Goal: Contribute content: Contribute content

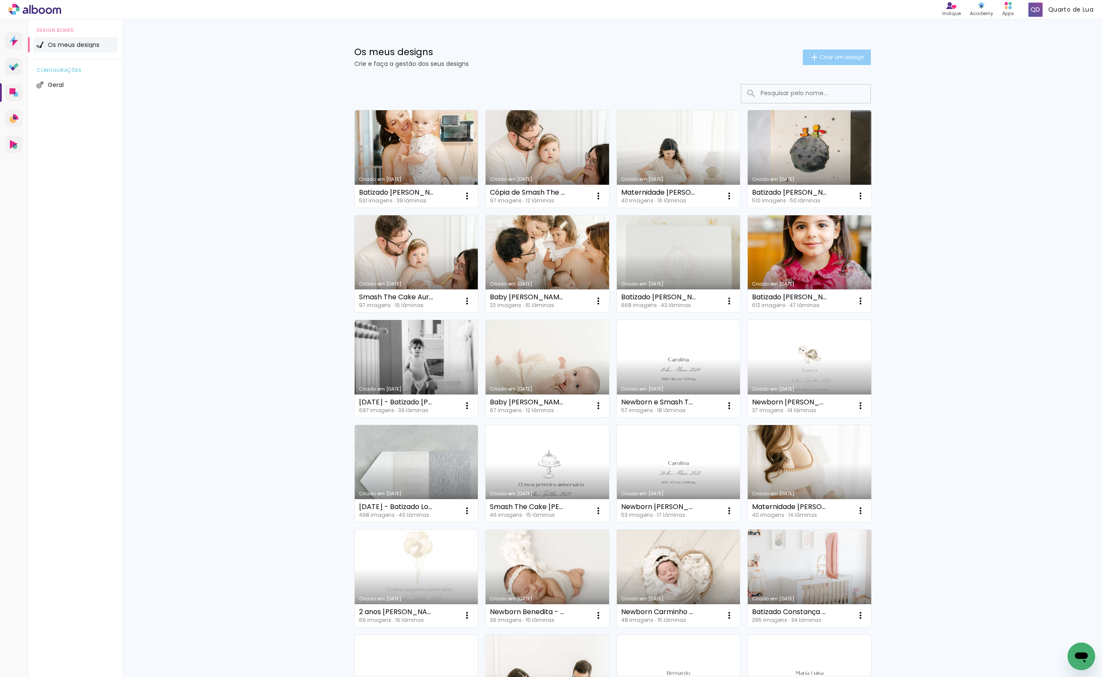
click at [820, 56] on span "Criar um design" at bounding box center [842, 57] width 45 height 6
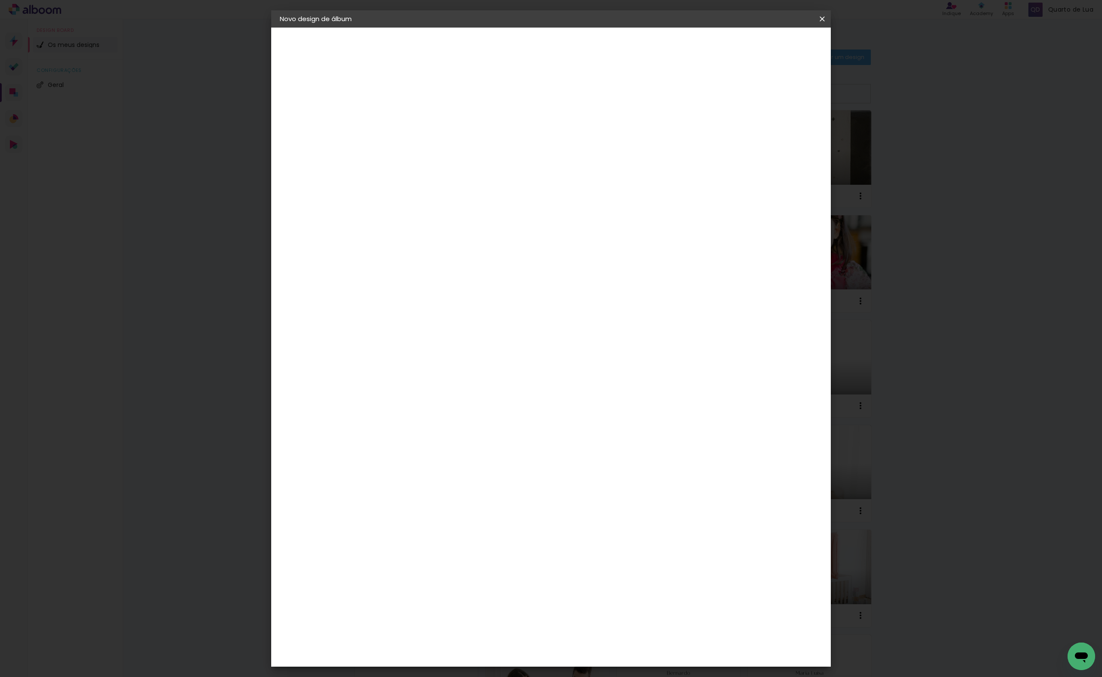
click at [421, 110] on input at bounding box center [421, 115] width 0 height 13
type input "Batizado [PERSON_NAME]"
type paper-input "Batizado [PERSON_NAME]"
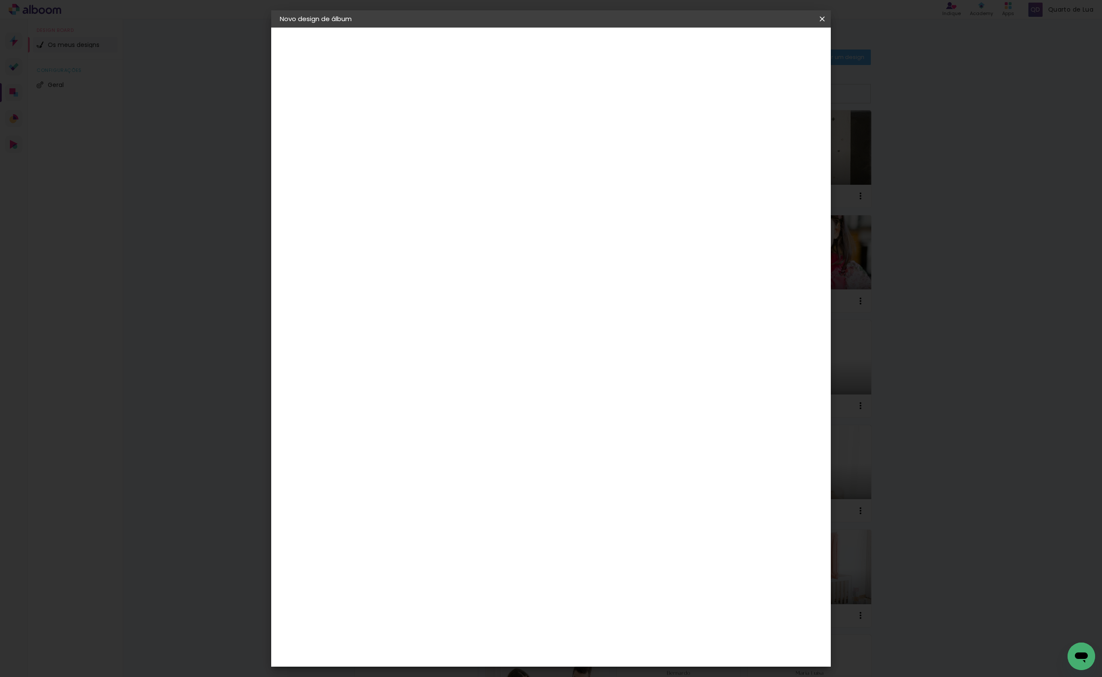
click at [0, 0] on header "Informações Dê um título ao seu álbum. Avançar" at bounding box center [0, 0] width 0 height 0
click at [509, 50] on paper-button "Avançar" at bounding box center [488, 45] width 42 height 15
click at [471, 195] on div "DreambooksPro" at bounding box center [443, 194] width 56 height 7
click at [0, 0] on slot "Avançar" at bounding box center [0, 0] width 0 height 0
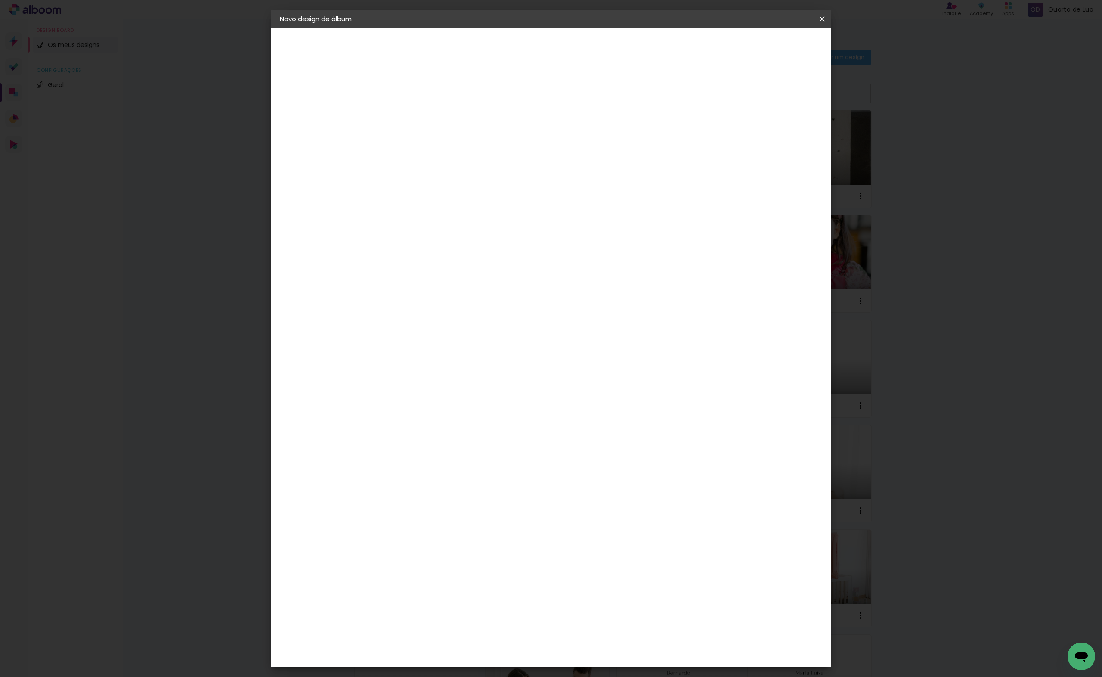
click at [454, 148] on input "text" at bounding box center [438, 149] width 34 height 13
click at [614, 139] on div at bounding box center [607, 156] width 172 height 52
click at [614, 142] on paper-item "Álbum" at bounding box center [607, 142] width 172 height 17
type input "Álbum"
click at [479, 391] on span "20 × 20" at bounding box center [459, 400] width 40 height 18
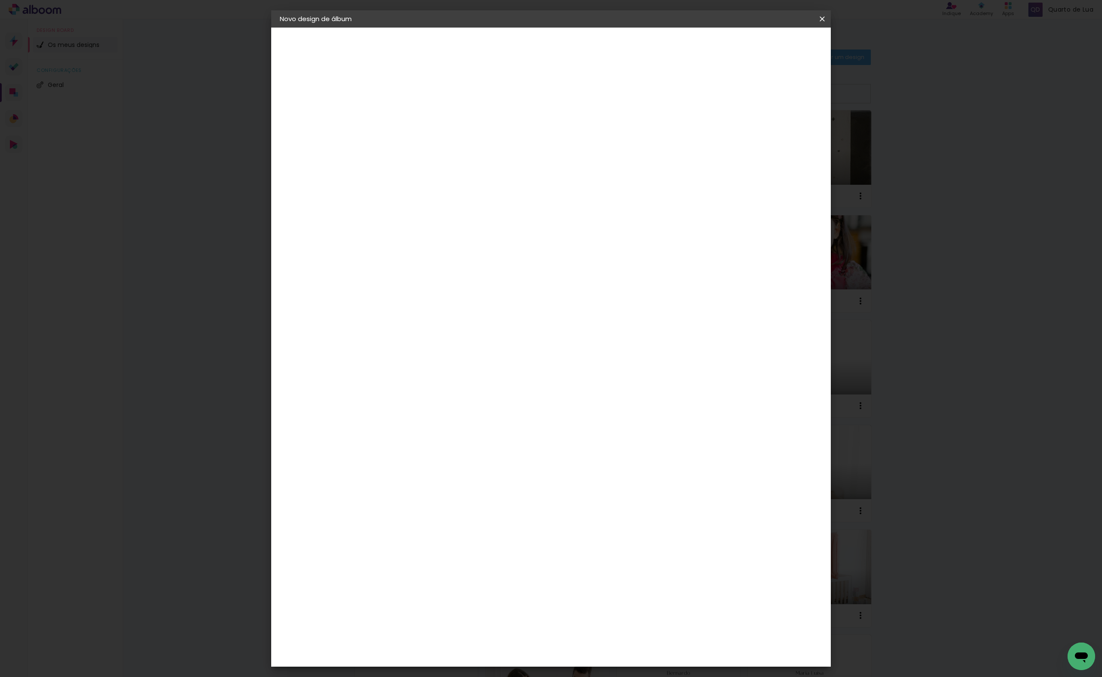
click at [479, 409] on span "25 × 25" at bounding box center [459, 418] width 40 height 18
click at [0, 0] on slot "Avançar" at bounding box center [0, 0] width 0 height 0
click at [768, 43] on span "Iniciar design" at bounding box center [748, 46] width 39 height 6
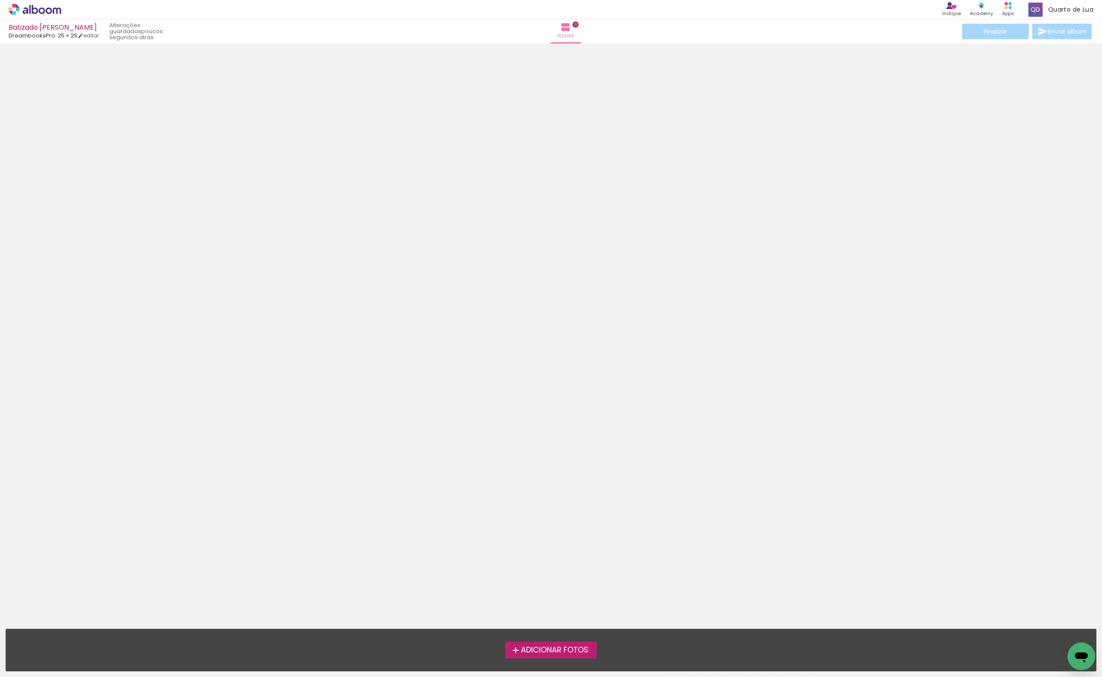
click at [560, 653] on span "Adicionar Fotos" at bounding box center [555, 650] width 68 height 8
click at [0, 0] on input "file" at bounding box center [0, 0] width 0 height 0
click at [563, 653] on span "Adicionar Fotos" at bounding box center [555, 650] width 68 height 8
click at [0, 0] on input "file" at bounding box center [0, 0] width 0 height 0
click at [538, 656] on label "Adicionar Fotos" at bounding box center [551, 649] width 92 height 16
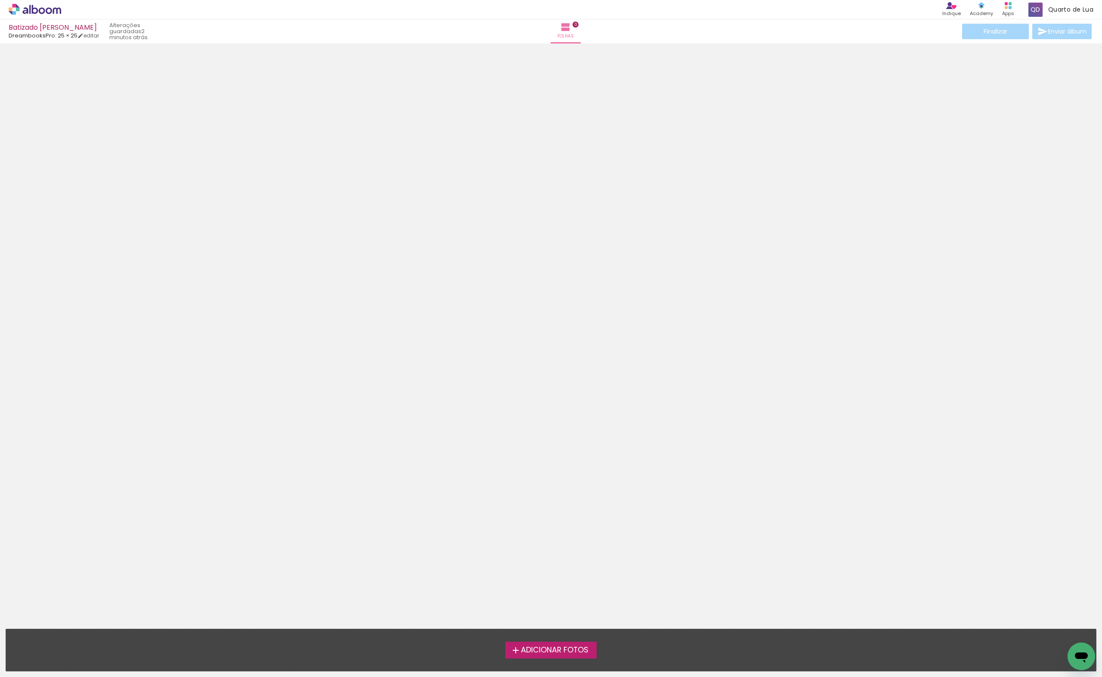
click at [0, 0] on input "file" at bounding box center [0, 0] width 0 height 0
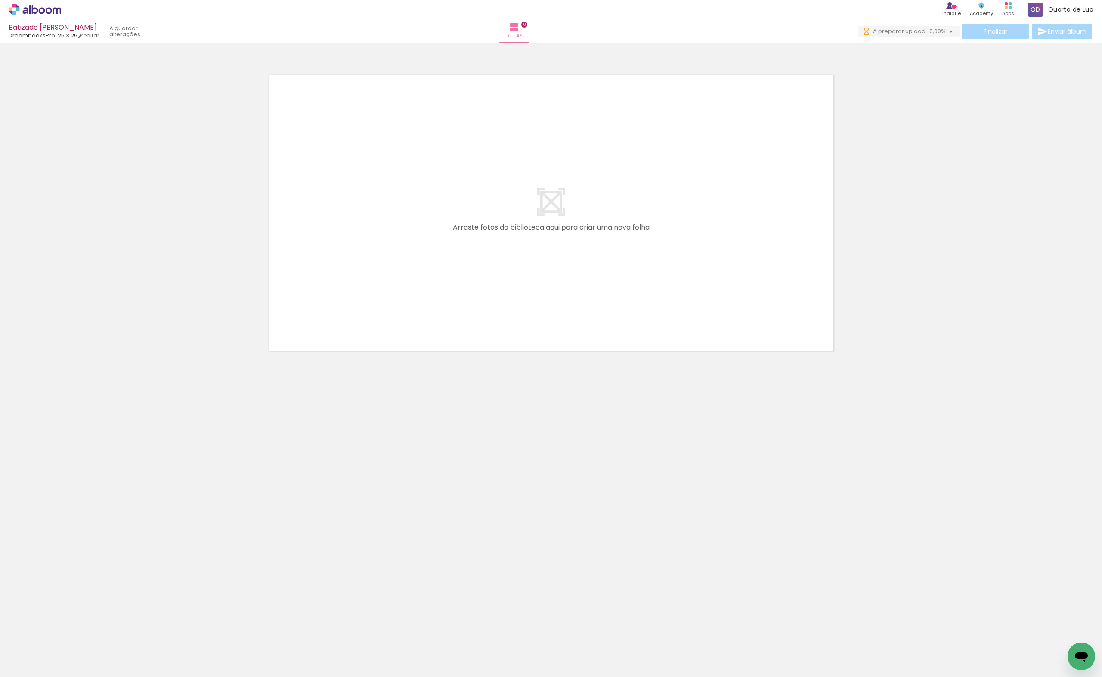
click at [37, 667] on span "Adicionar Fotos" at bounding box center [31, 671] width 26 height 9
click at [0, 0] on input "file" at bounding box center [0, 0] width 0 height 0
click at [29, 673] on span "Adicionar Fotos" at bounding box center [31, 671] width 26 height 9
click at [0, 0] on input "file" at bounding box center [0, 0] width 0 height 0
click at [28, 672] on span "Adicionar Fotos" at bounding box center [31, 671] width 26 height 9
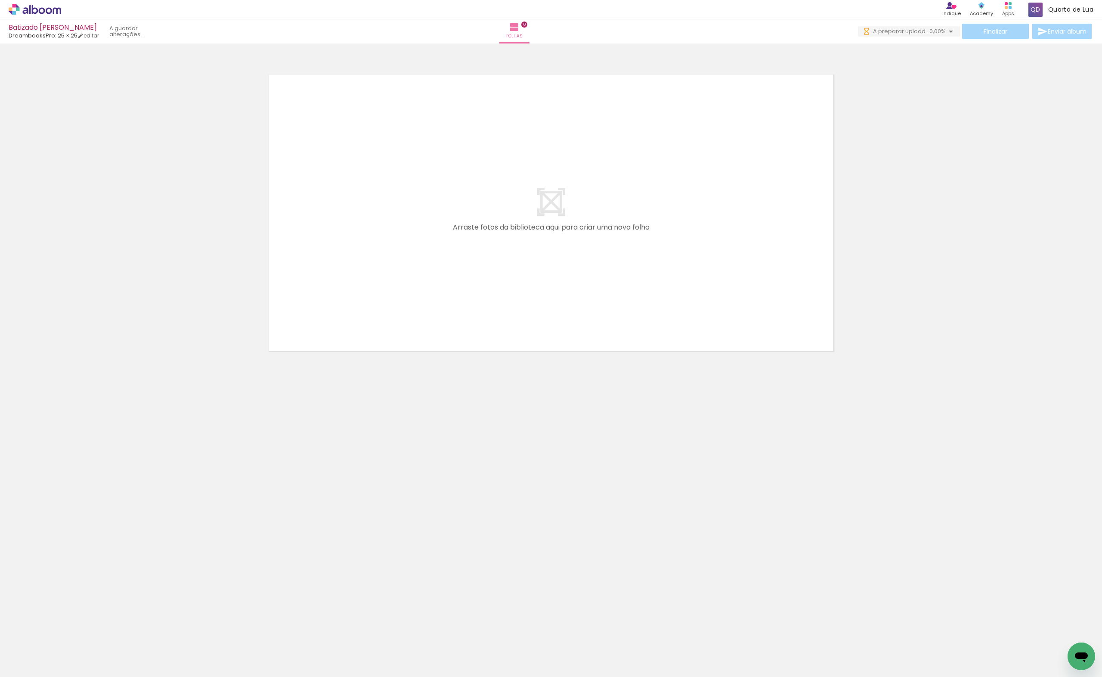
click at [0, 0] on input "file" at bounding box center [0, 0] width 0 height 0
click at [951, 25] on div "Finalizar Enviar álbum" at bounding box center [974, 31] width 238 height 15
click at [946, 30] on iron-icon at bounding box center [951, 31] width 10 height 10
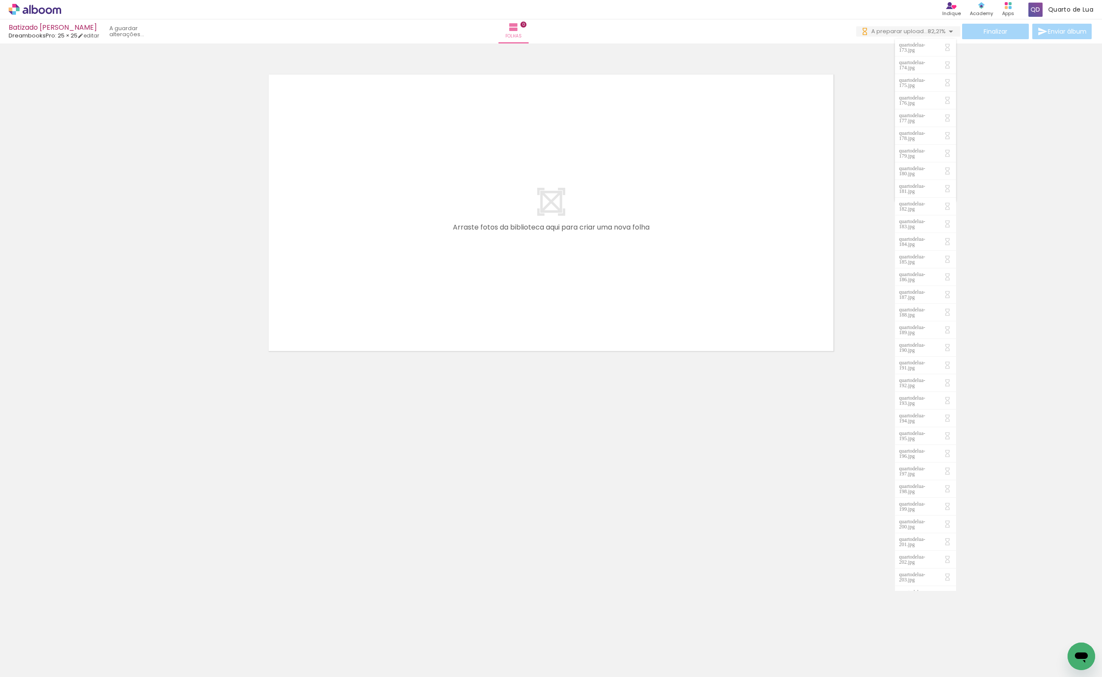
click at [928, 27] on span "82,21%" at bounding box center [937, 31] width 18 height 8
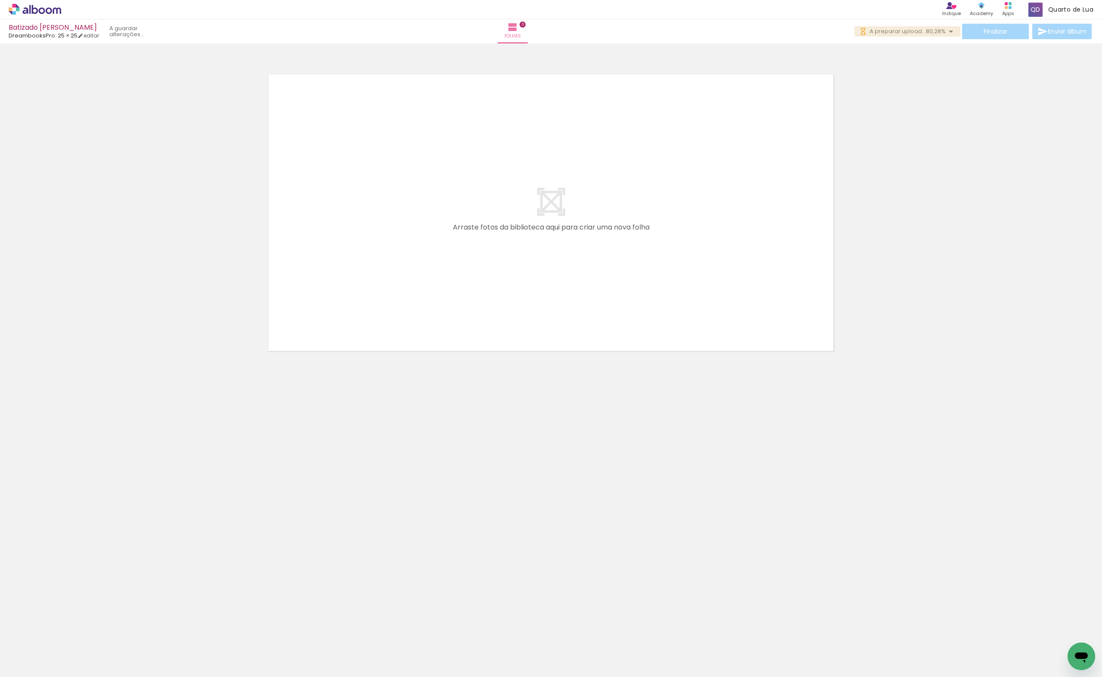
click at [926, 34] on span "80,28%" at bounding box center [936, 31] width 20 height 8
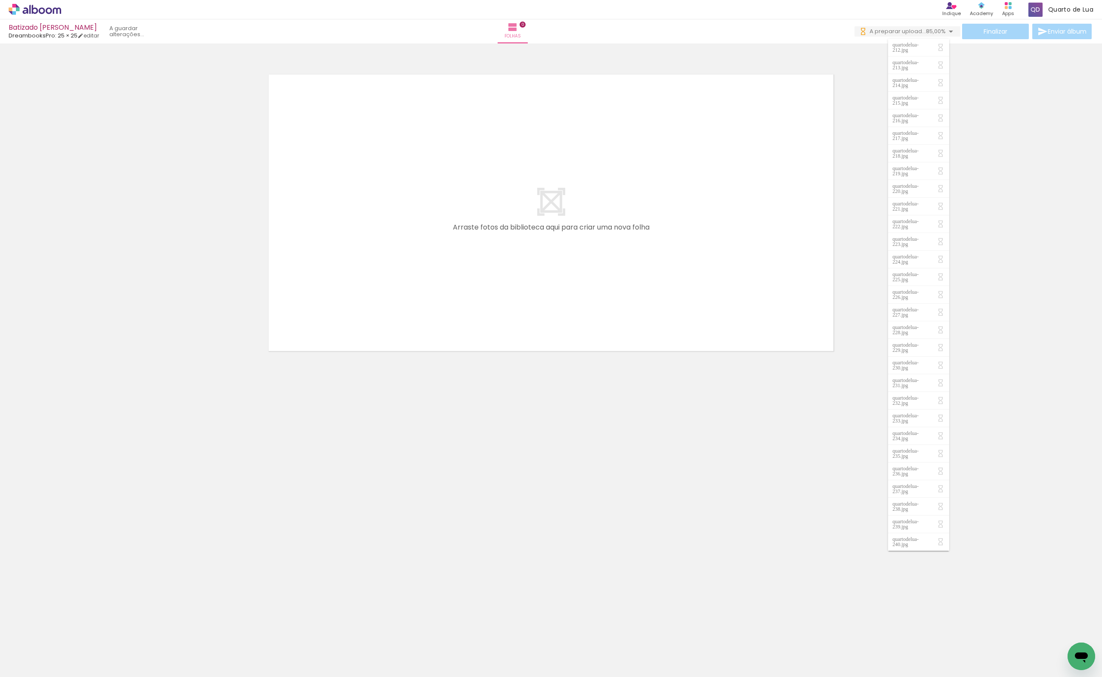
click at [902, 28] on span "A preparar upload..." at bounding box center [898, 31] width 56 height 8
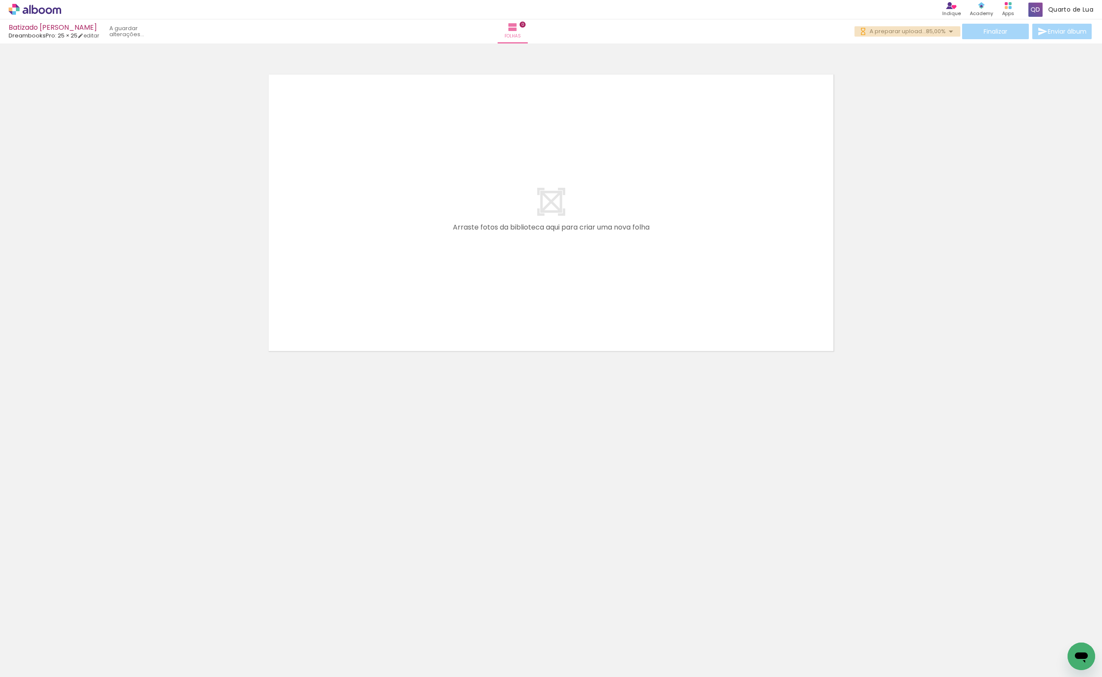
click at [902, 28] on span "A preparar upload..." at bounding box center [898, 31] width 56 height 8
